Goal: Task Accomplishment & Management: Manage account settings

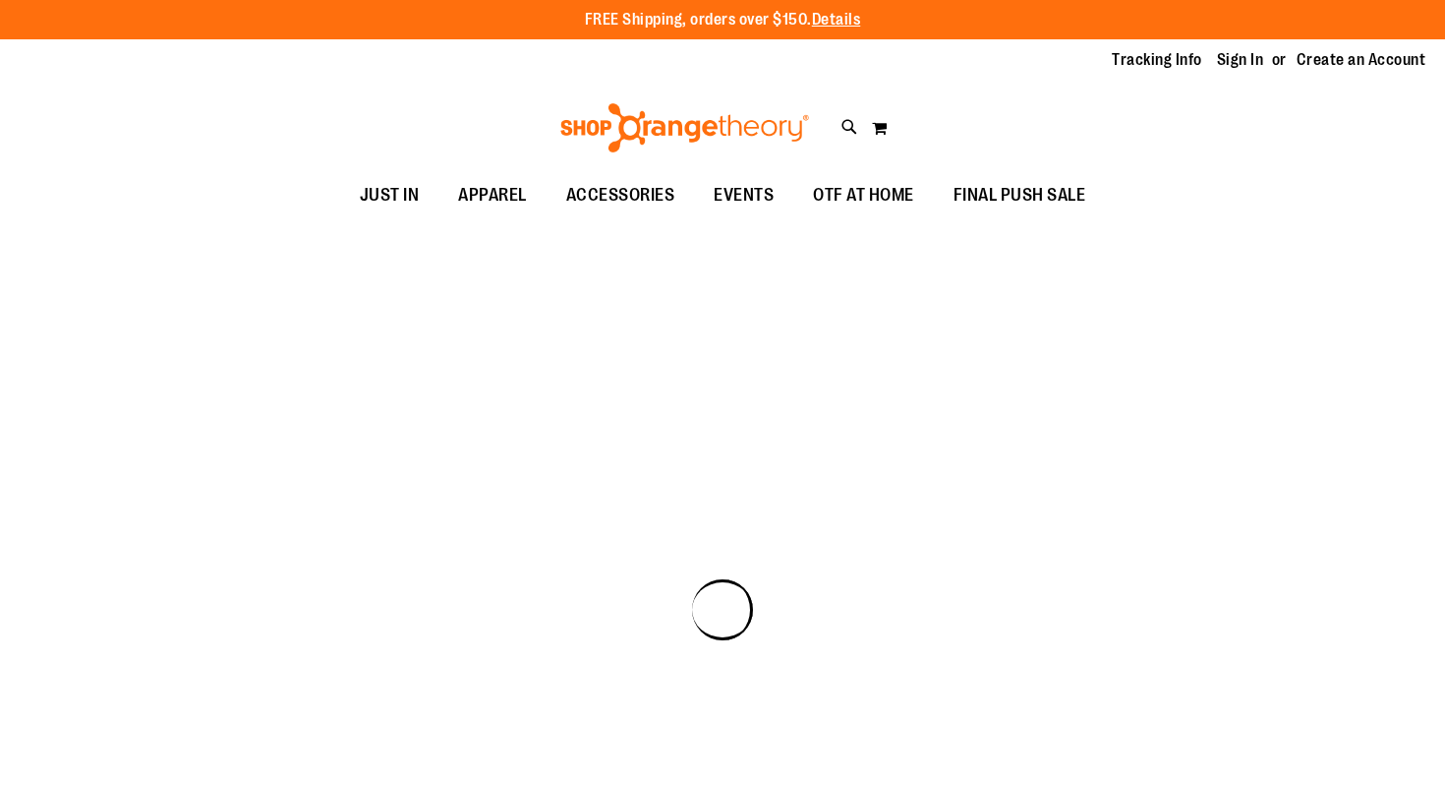
scroll to position [1, 0]
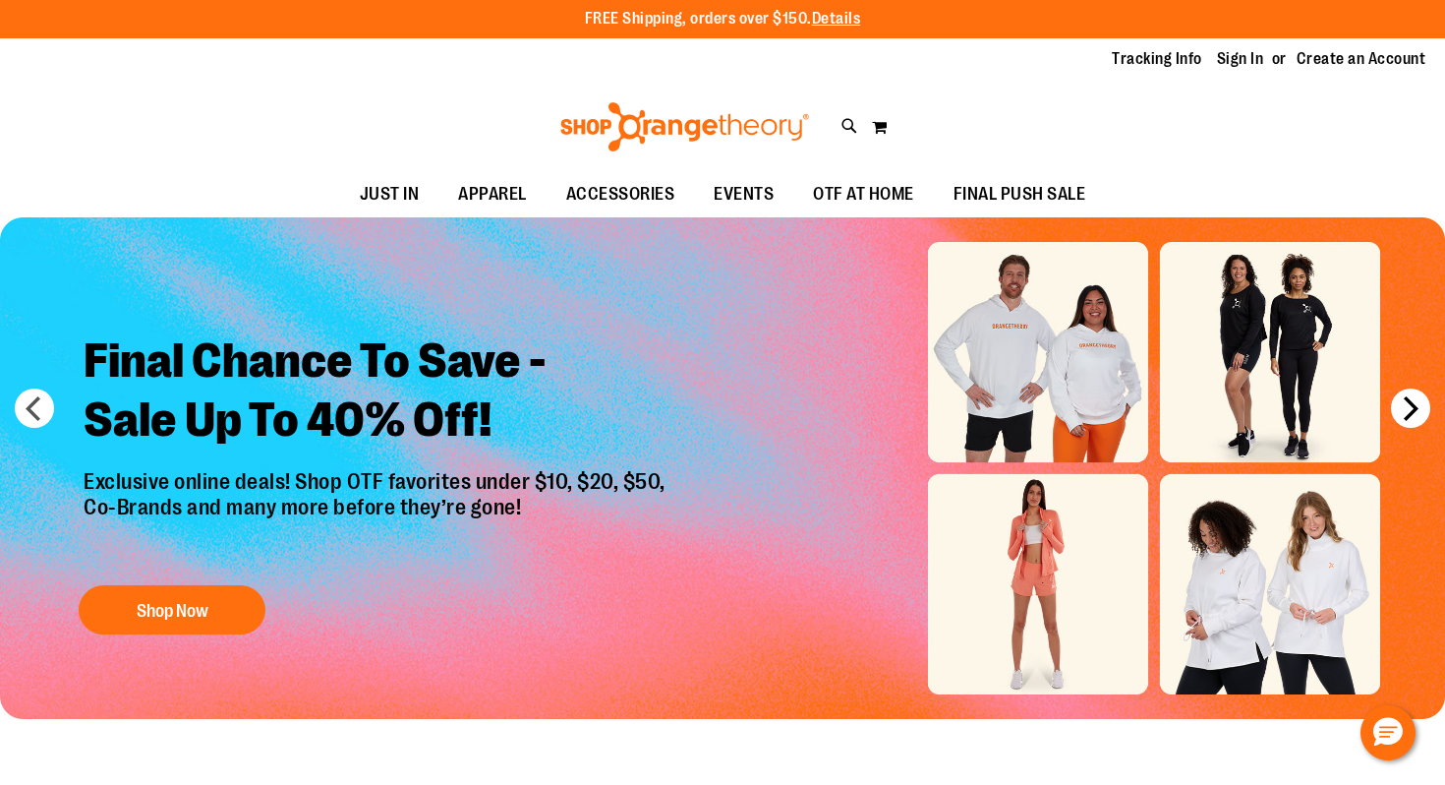
click at [1412, 420] on button "next" at bounding box center [1410, 407] width 39 height 39
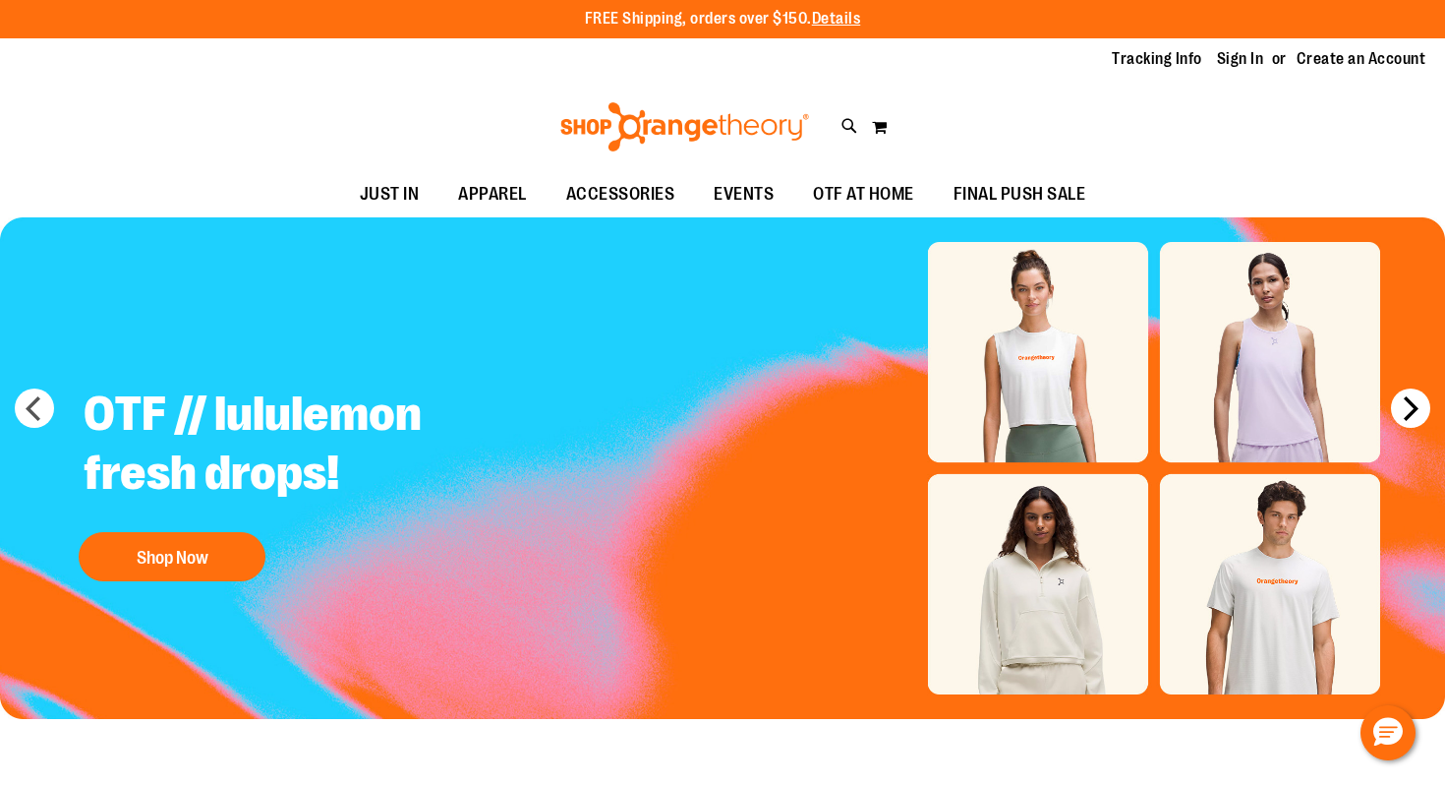
click at [1412, 420] on button "next" at bounding box center [1410, 407] width 39 height 39
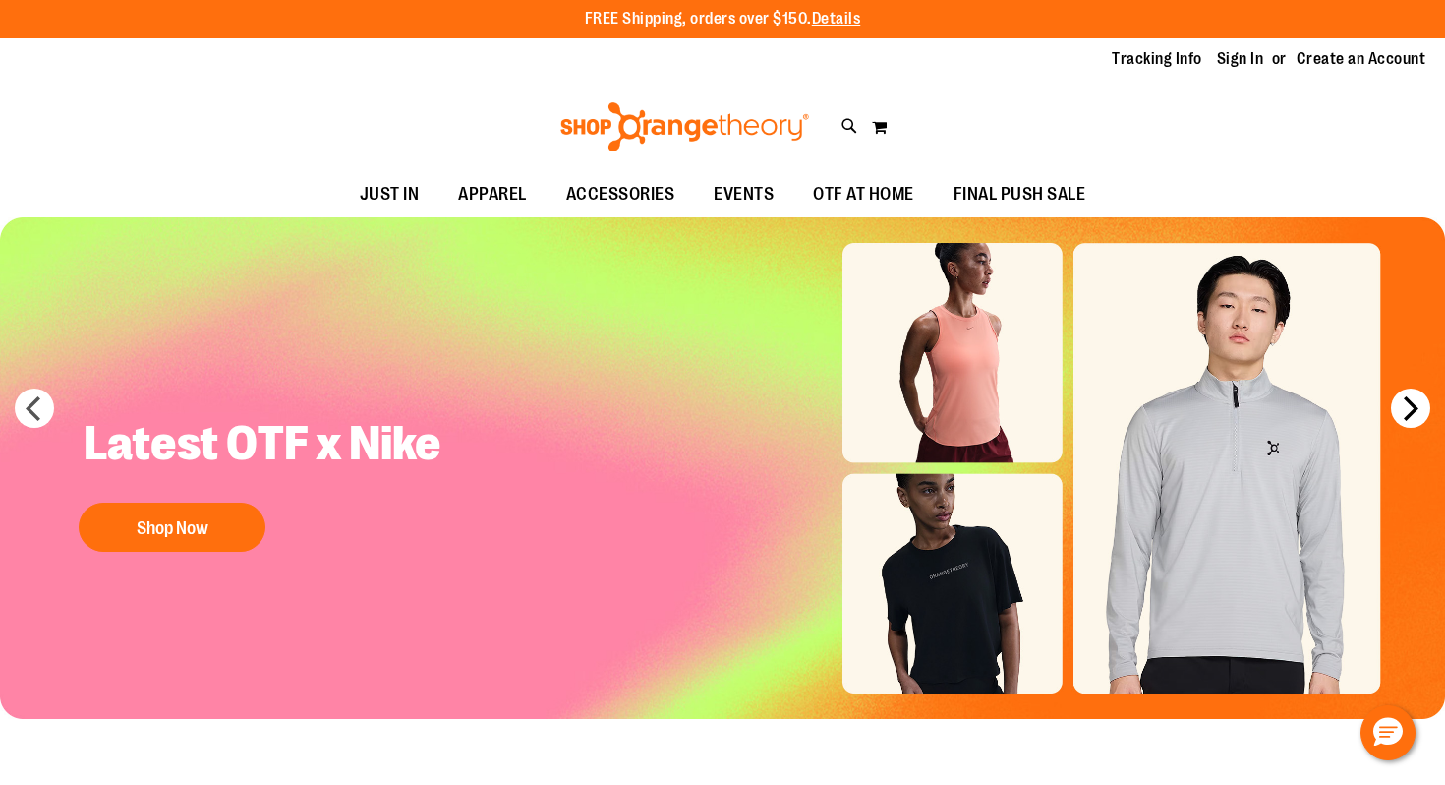
click at [1412, 420] on button "next" at bounding box center [1410, 407] width 39 height 39
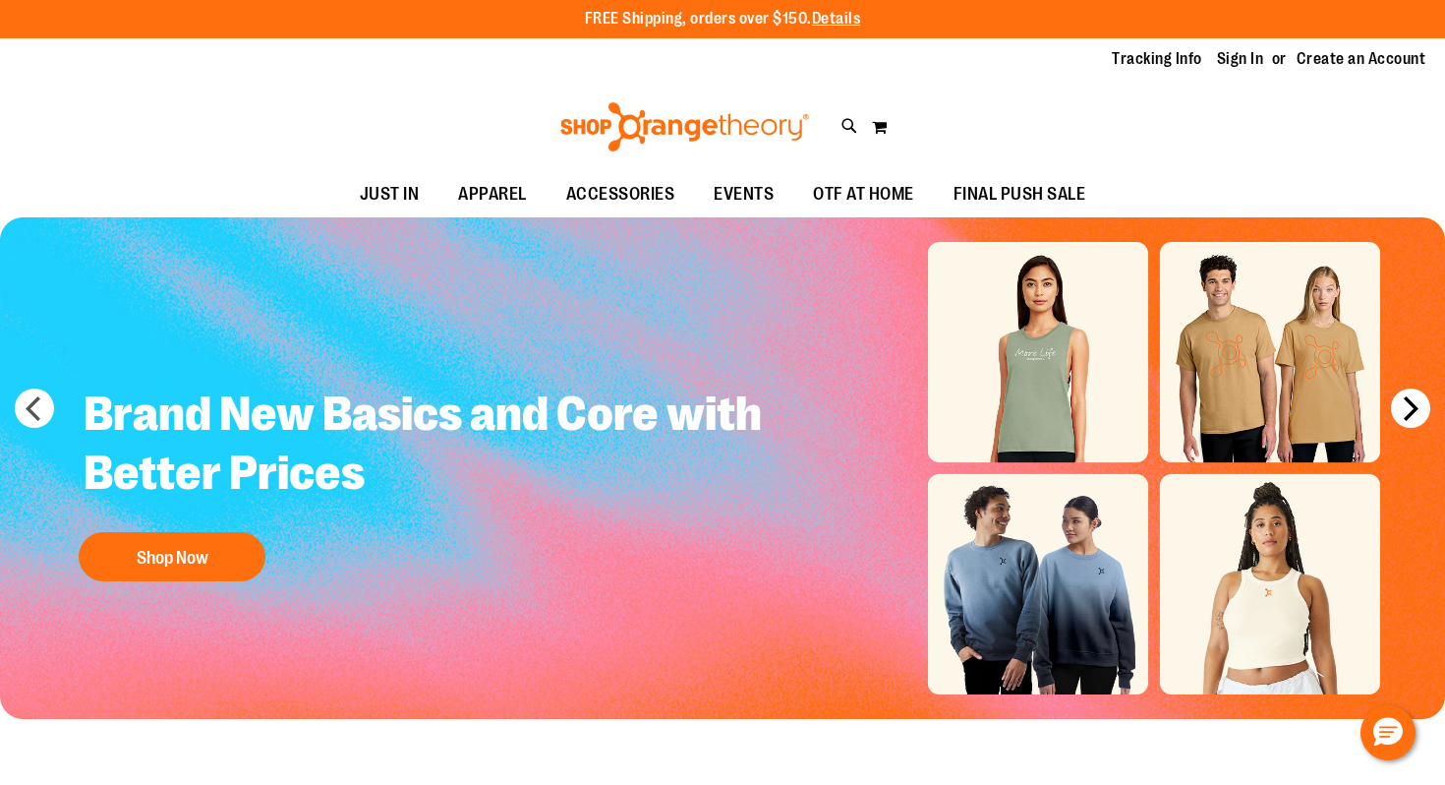
click at [1412, 420] on button "next" at bounding box center [1410, 407] width 39 height 39
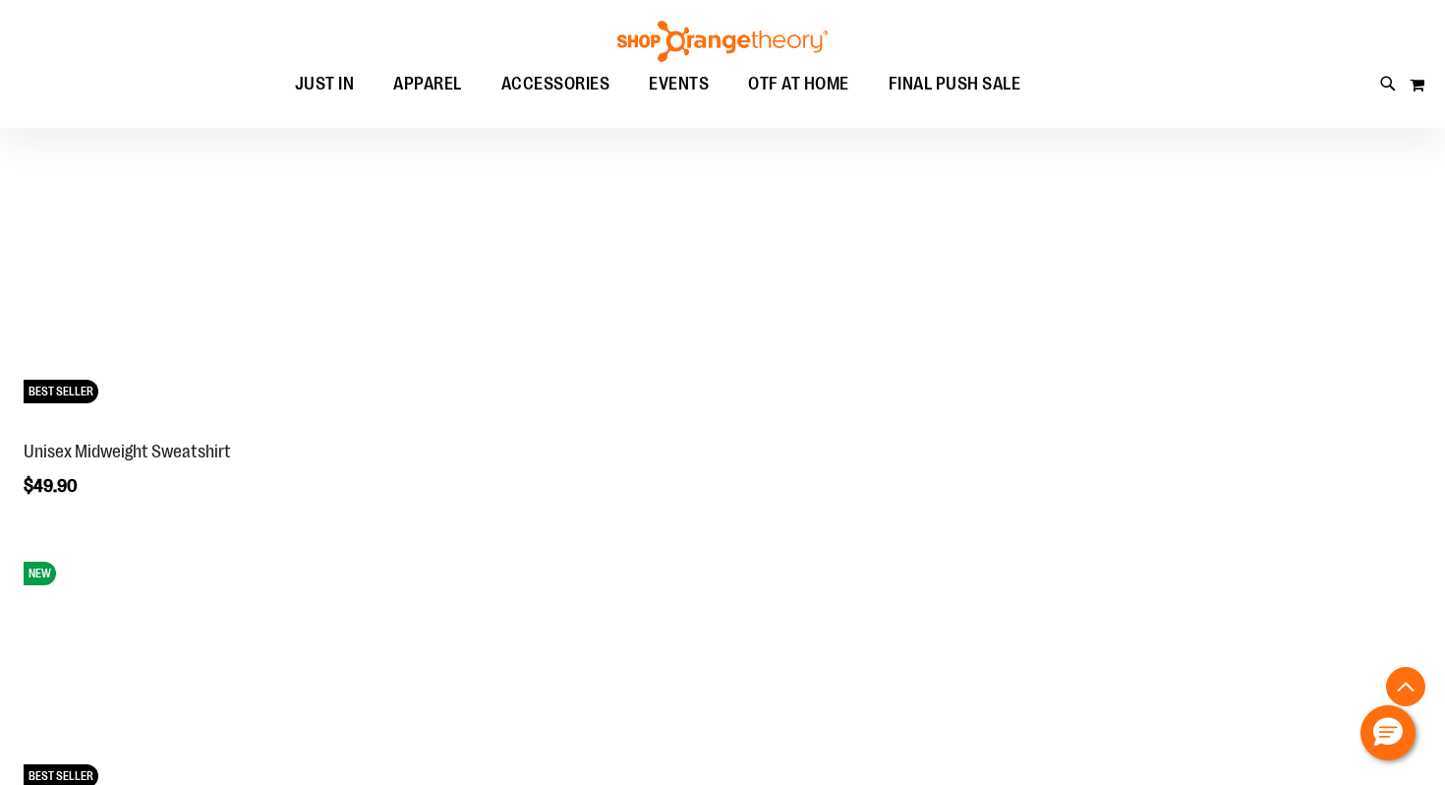
scroll to position [1537, 0]
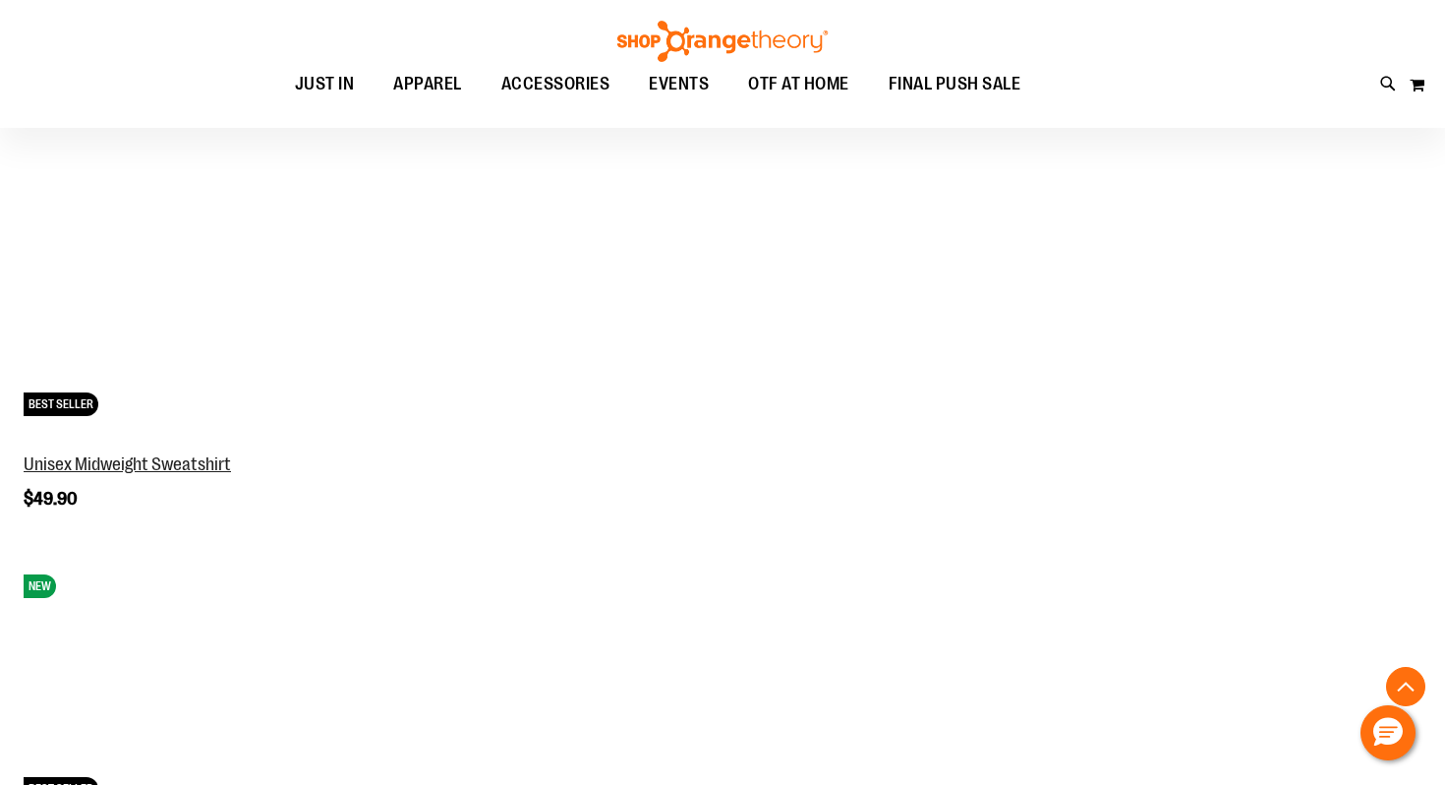
click at [134, 470] on link "Unisex Midweight Sweatshirt" at bounding box center [127, 464] width 207 height 20
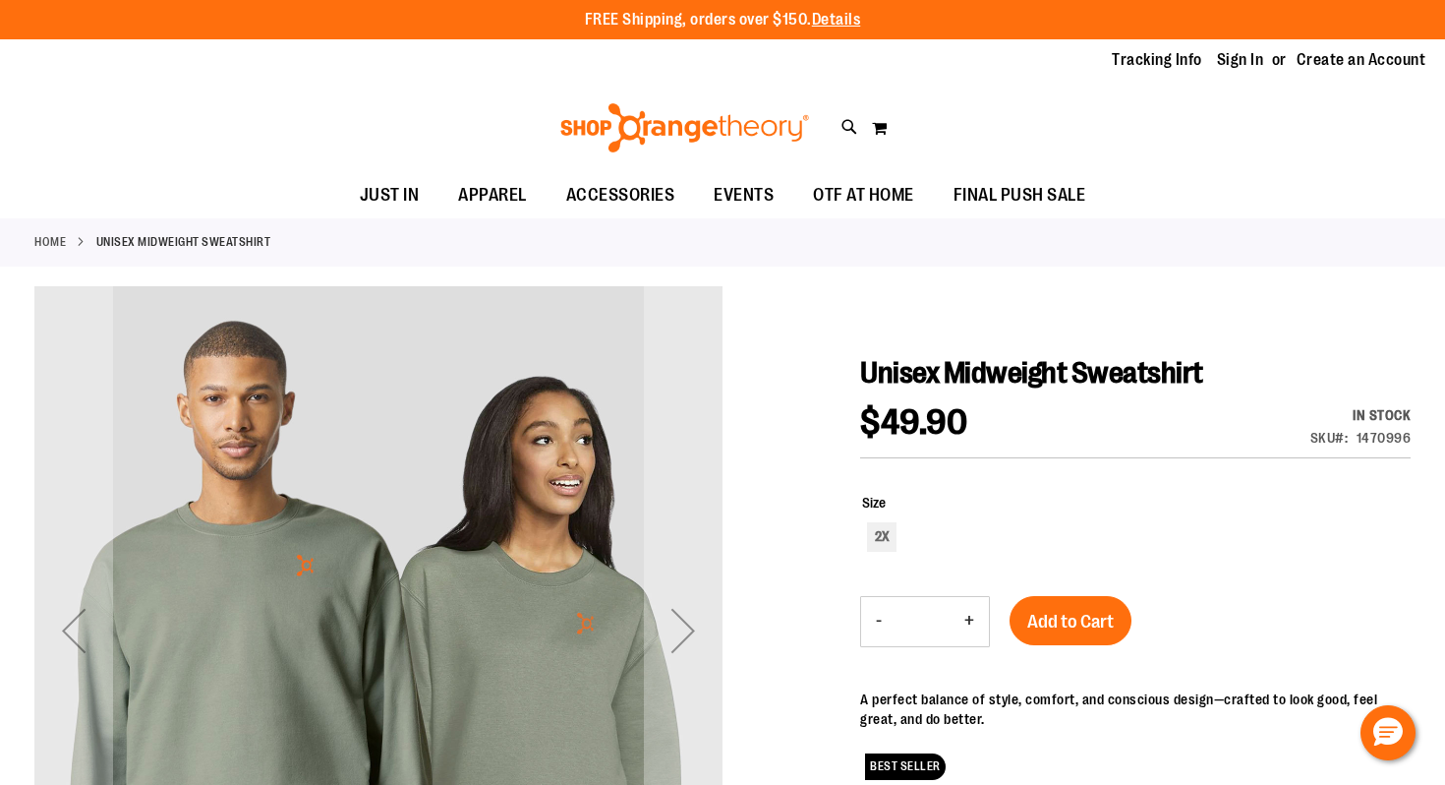
click at [1243, 77] on div "Tracking Info Sign In Return to Procurement Create an Account" at bounding box center [722, 60] width 1445 height 42
click at [1245, 67] on link "Sign In" at bounding box center [1240, 60] width 47 height 22
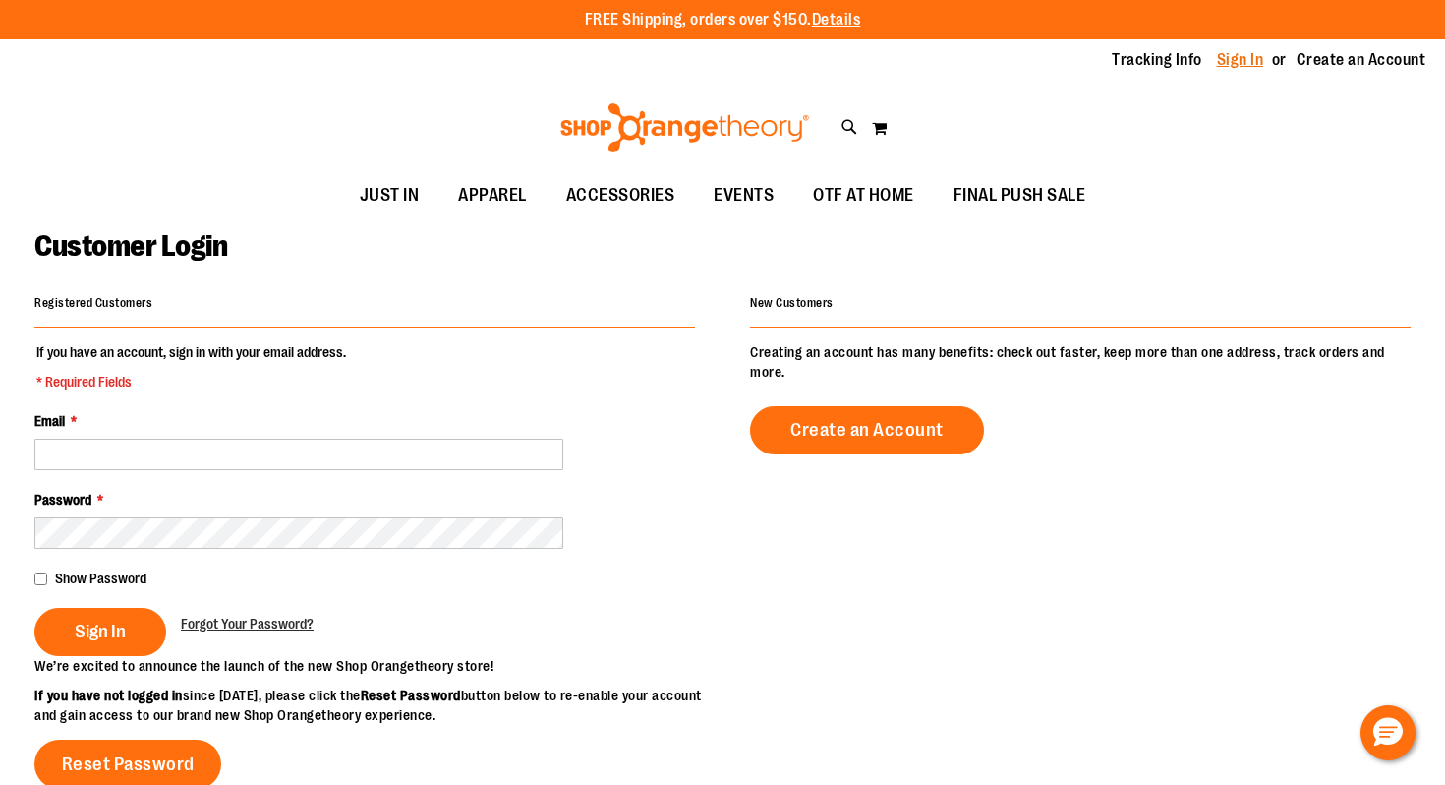
click at [1239, 67] on link "Sign In" at bounding box center [1240, 60] width 47 height 22
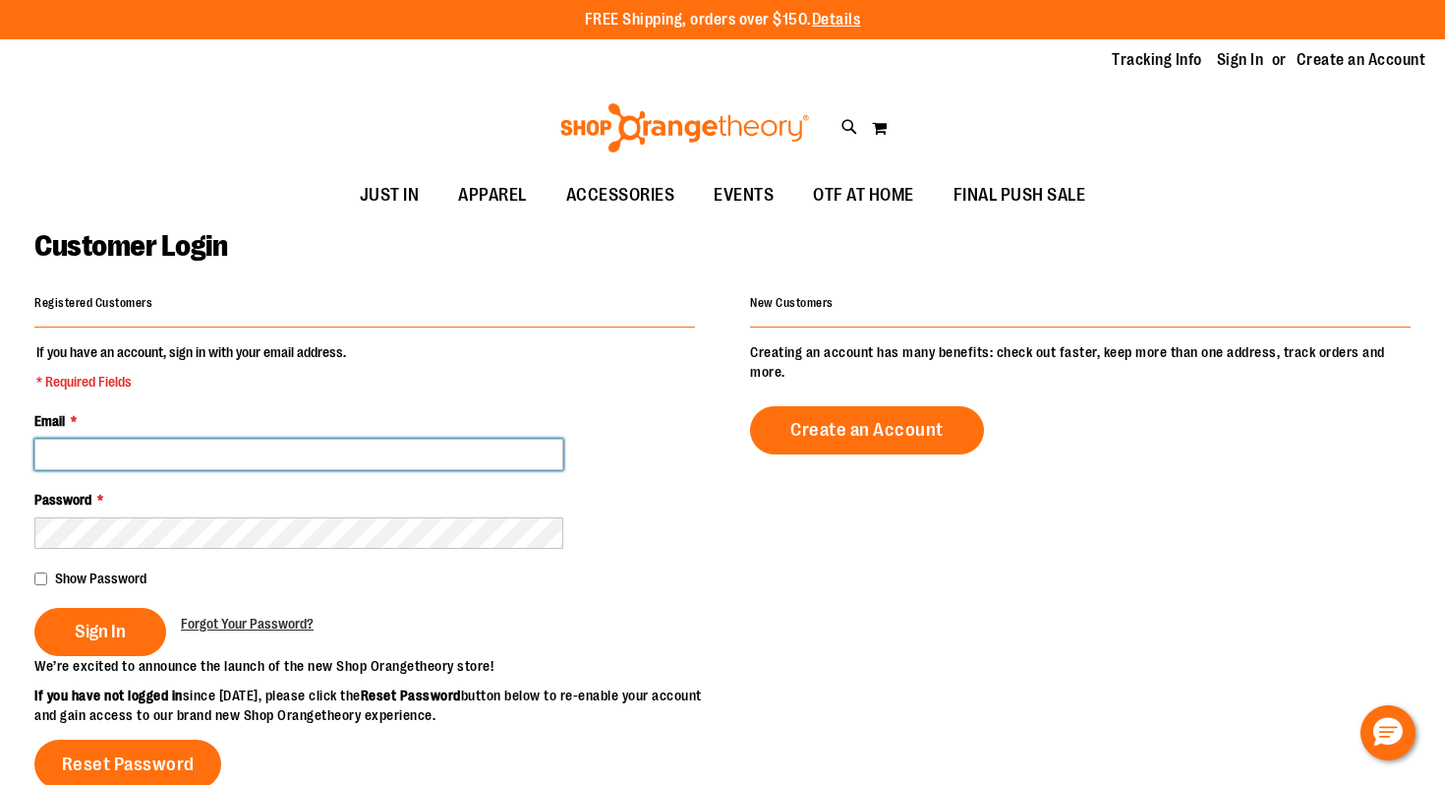
click at [201, 467] on input "Email *" at bounding box center [298, 454] width 529 height 31
type input "**********"
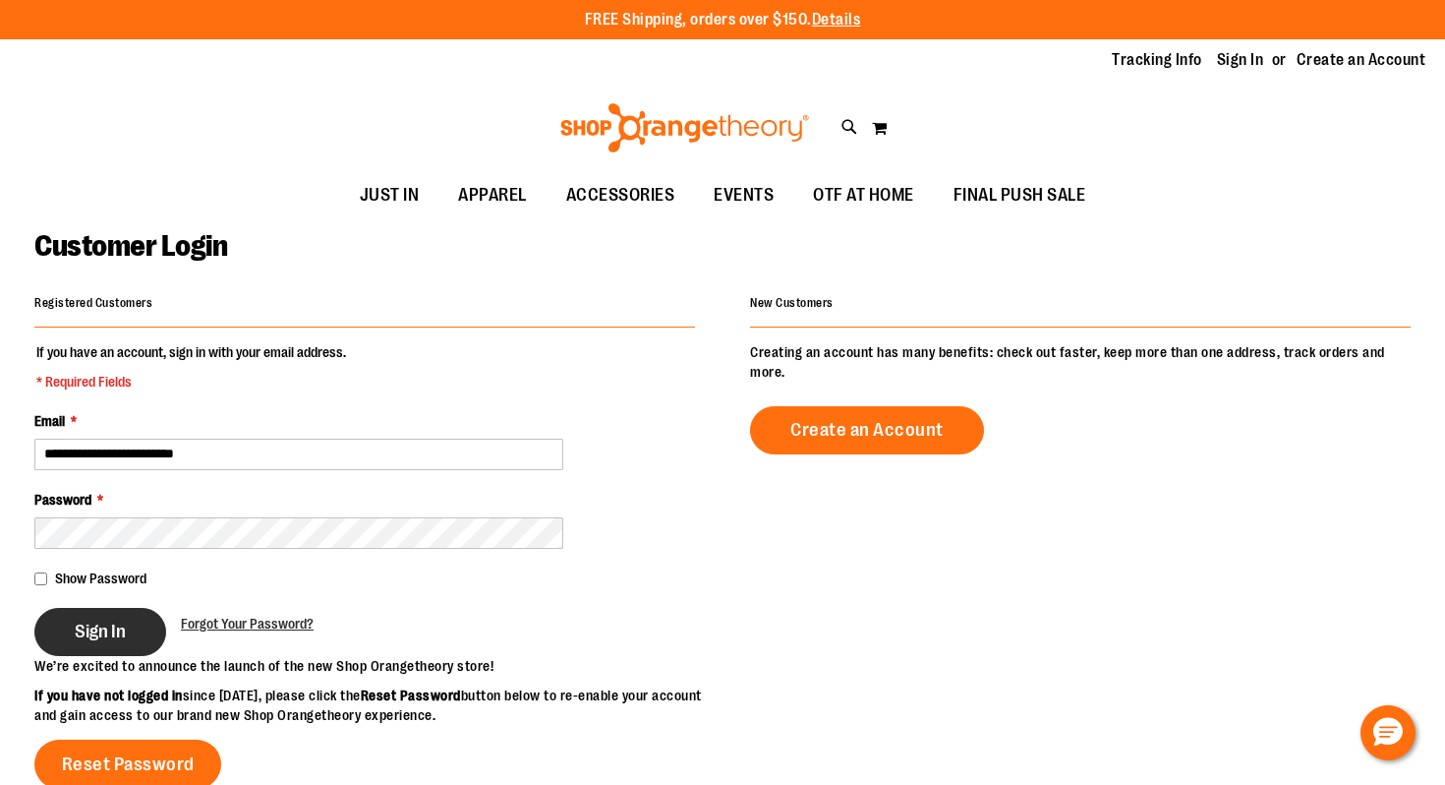
click at [85, 628] on span "Sign In" at bounding box center [100, 631] width 51 height 22
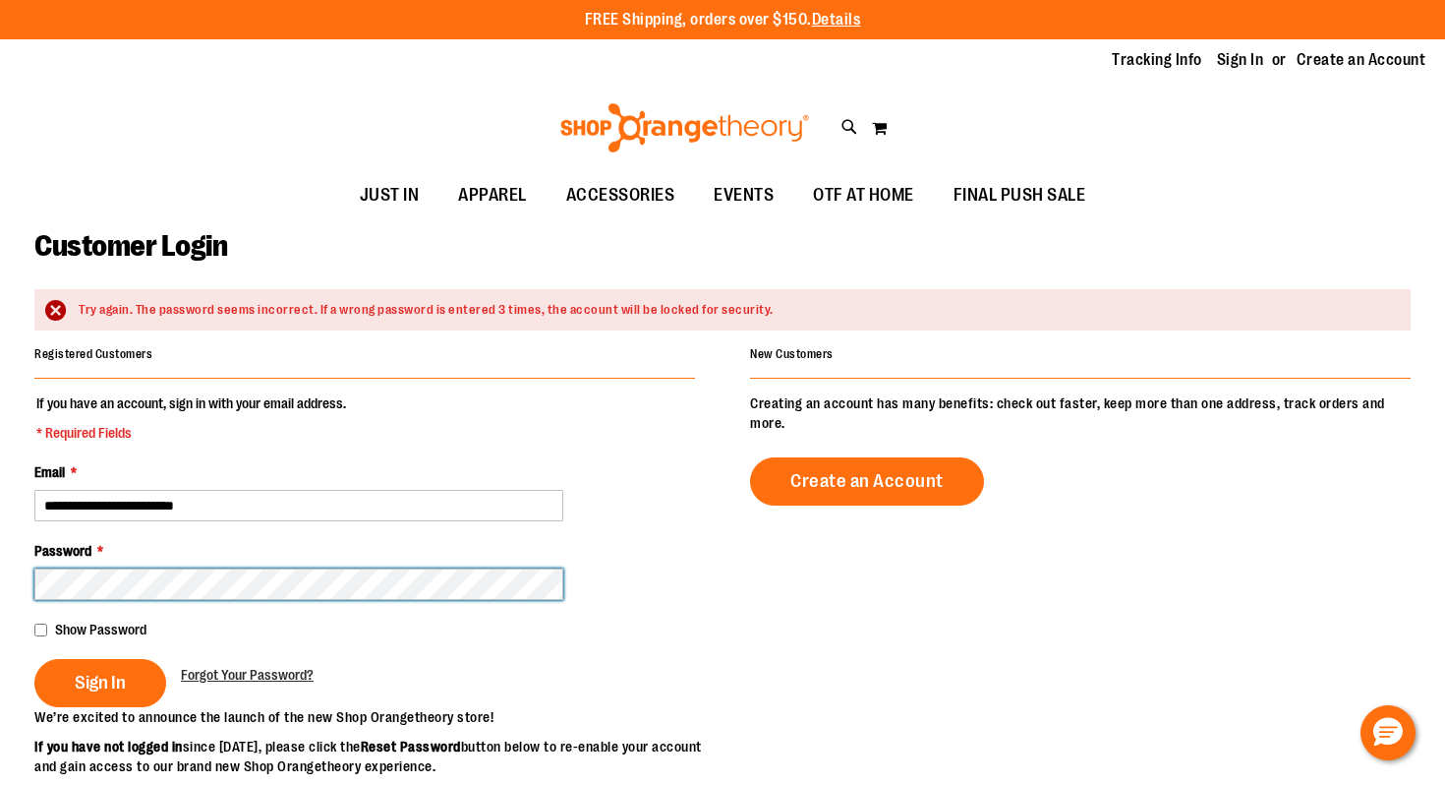
click at [34, 659] on button "Sign In" at bounding box center [100, 683] width 132 height 48
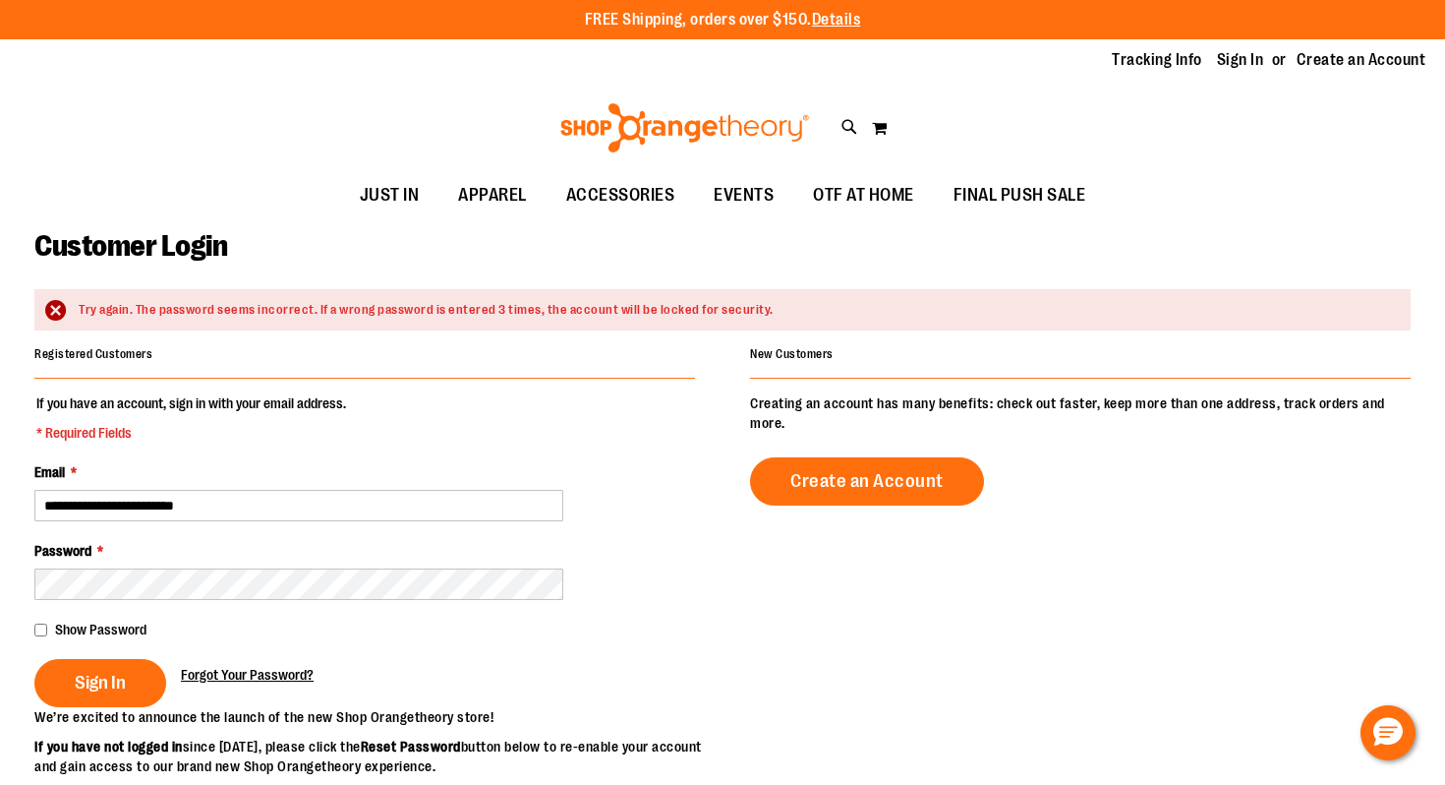
click at [216, 672] on span "Forgot Your Password?" at bounding box center [247, 675] width 133 height 16
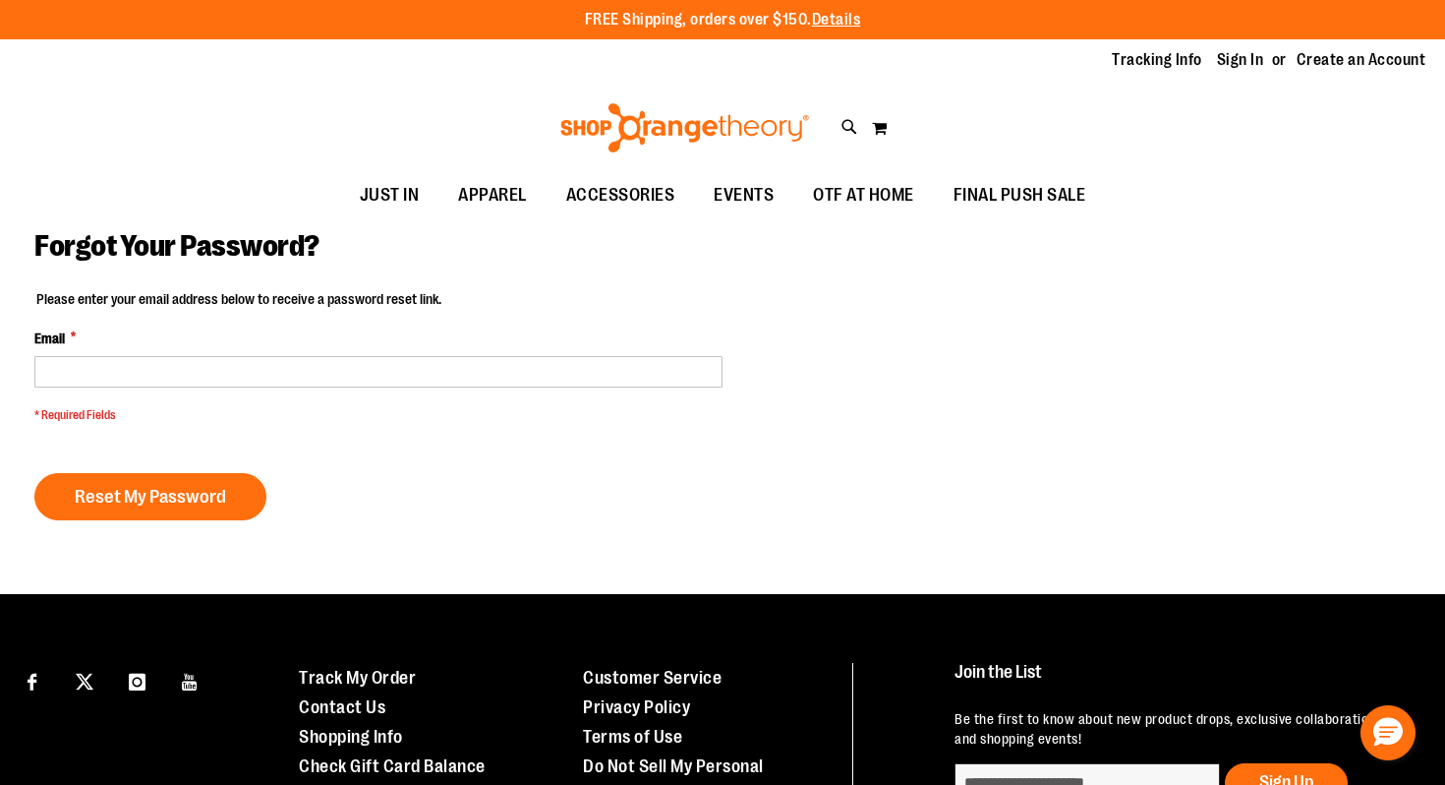
click at [116, 387] on fieldset "Please enter your email address below to receive a password reset link. Email *…" at bounding box center [378, 361] width 688 height 145
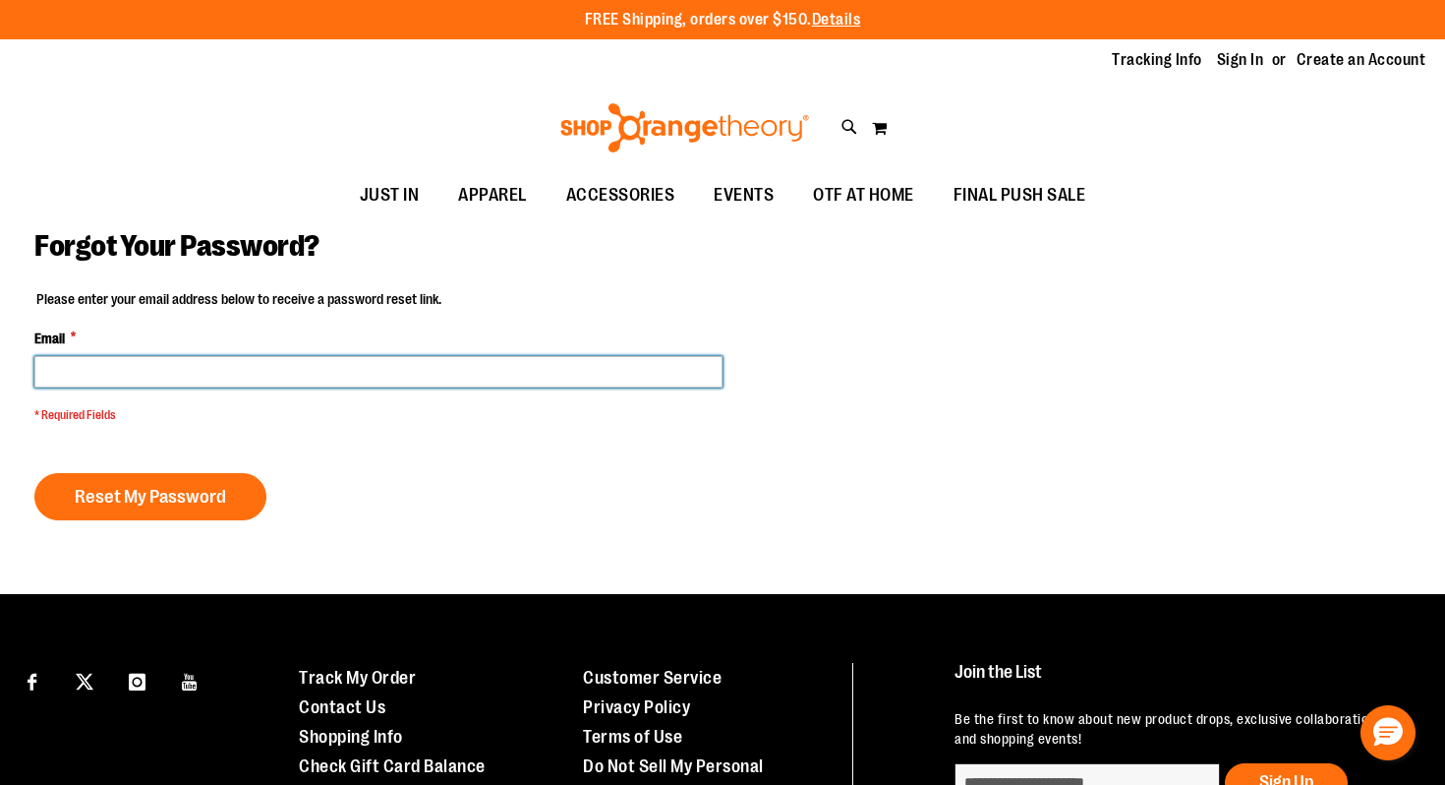
click at [125, 374] on input "Email *" at bounding box center [378, 371] width 688 height 31
type input "**********"
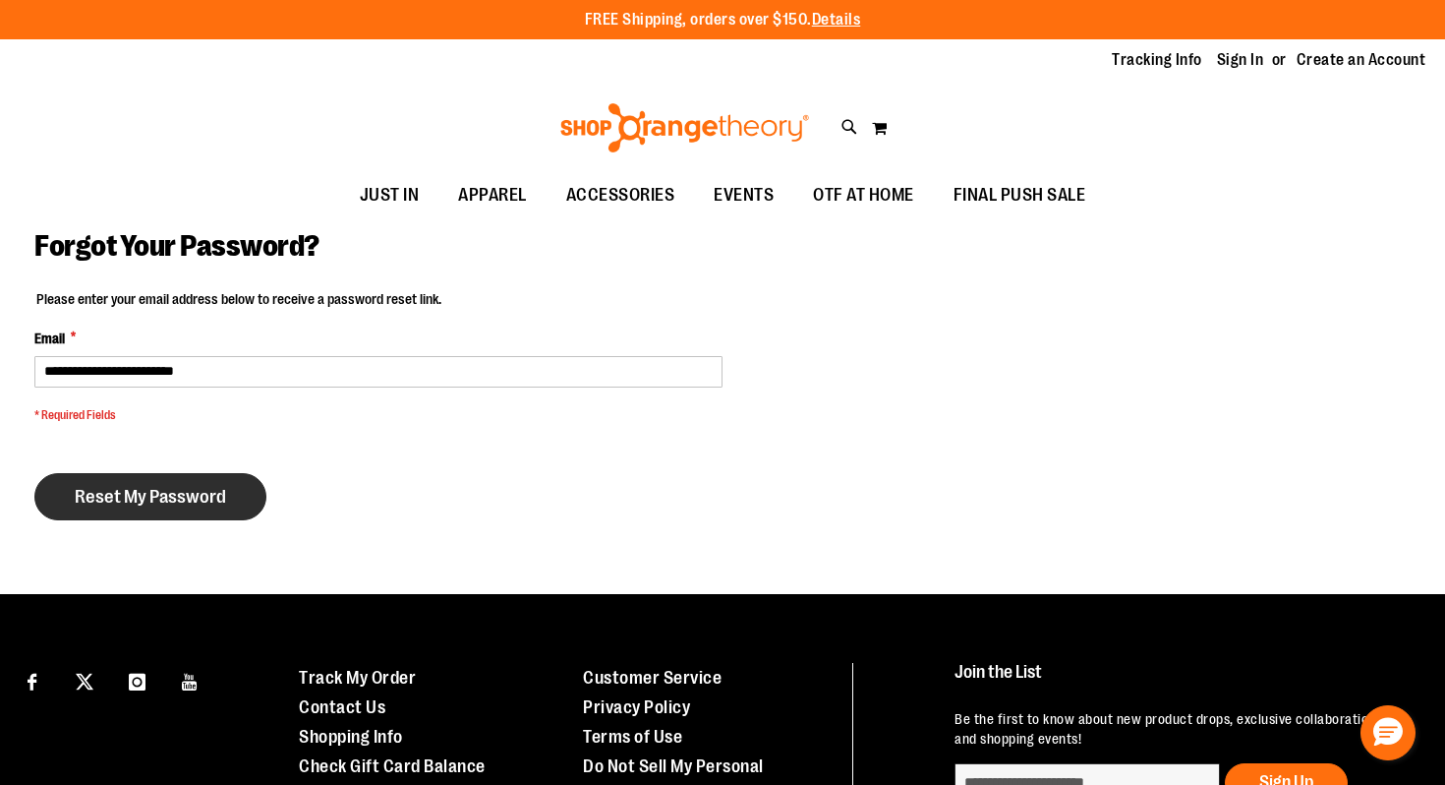
click at [147, 482] on button "Reset My Password" at bounding box center [150, 496] width 232 height 47
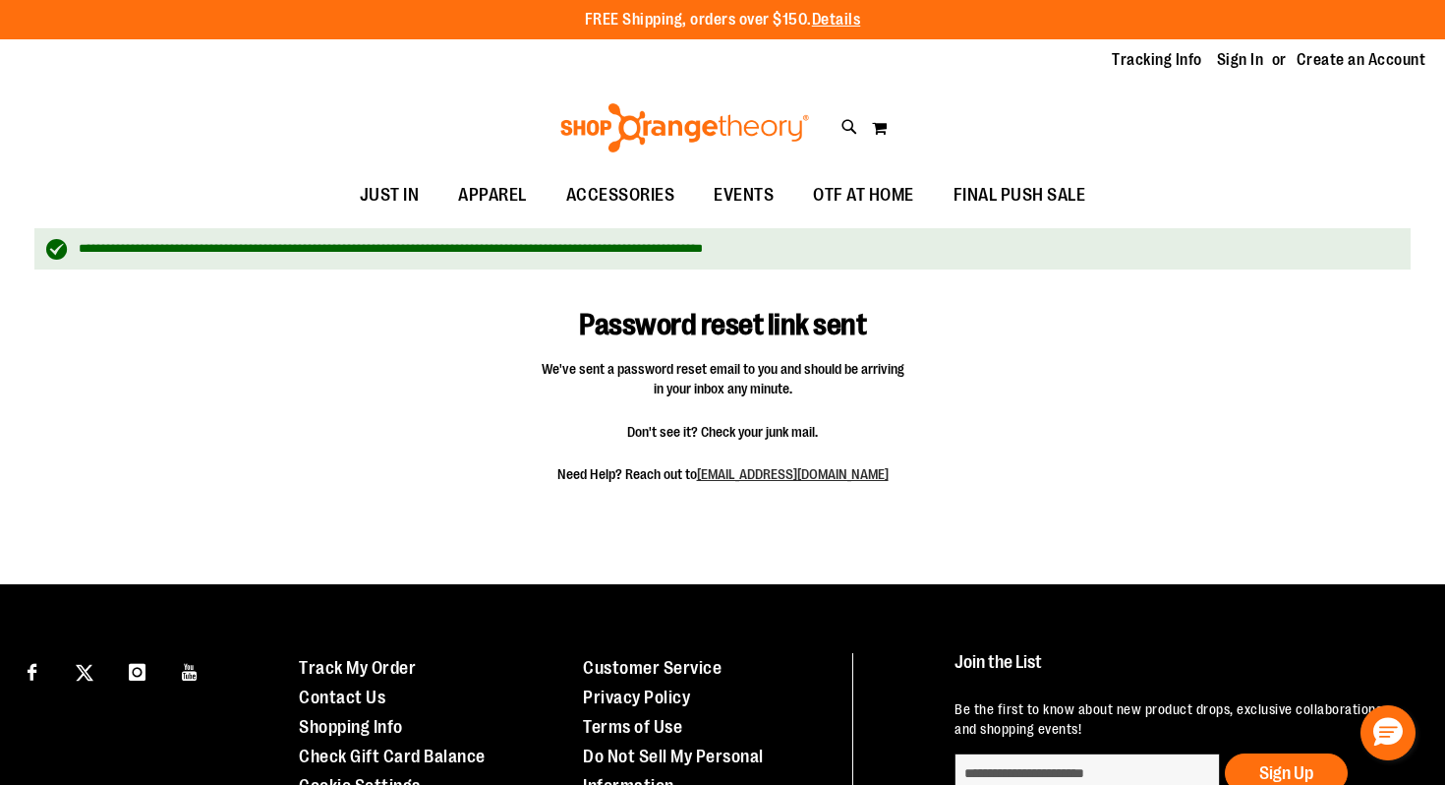
click at [691, 134] on img at bounding box center [685, 127] width 255 height 49
